Goal: Check status: Check status

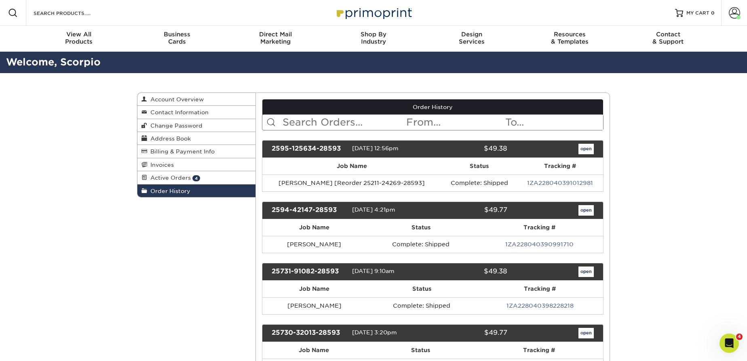
click at [184, 188] on span "Order History" at bounding box center [168, 191] width 43 height 6
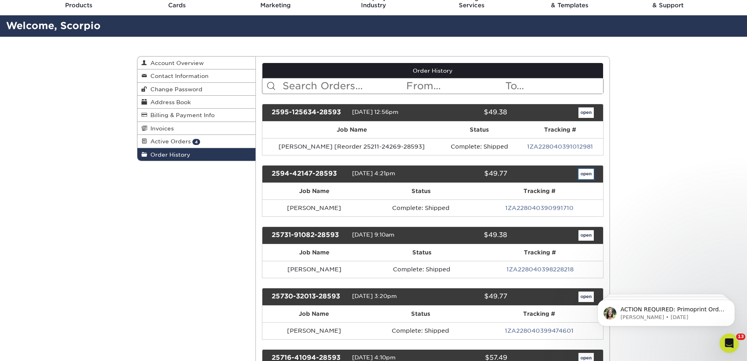
click at [585, 171] on link "open" at bounding box center [586, 174] width 15 height 11
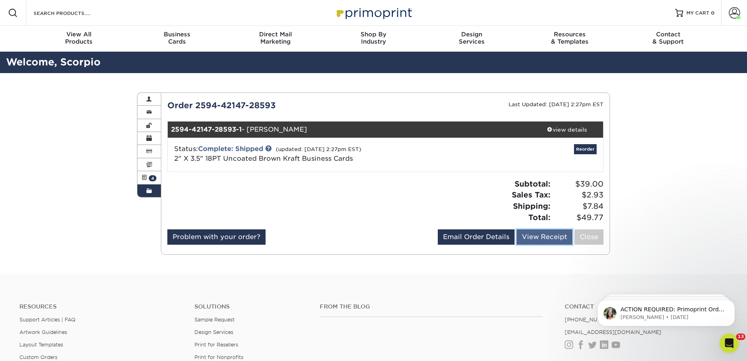
click at [538, 234] on link "View Receipt" at bounding box center [545, 237] width 56 height 15
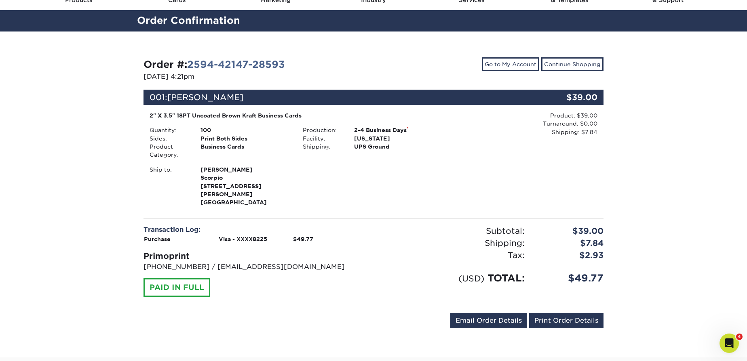
scroll to position [36, 0]
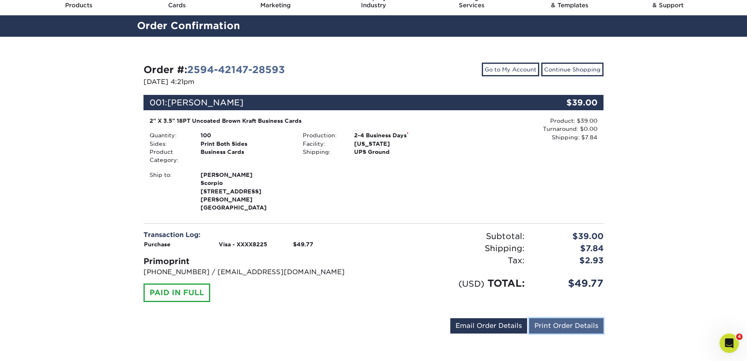
drag, startPoint x: 560, startPoint y: 315, endPoint x: 452, endPoint y: 352, distance: 113.8
click at [560, 319] on link "Print Order Details" at bounding box center [566, 326] width 74 height 15
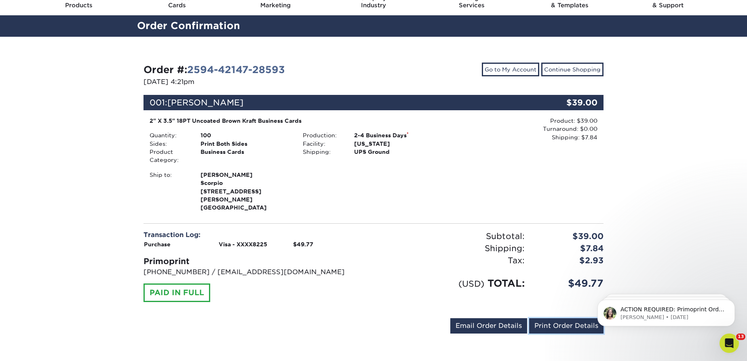
scroll to position [0, 0]
